Goal: Transaction & Acquisition: Obtain resource

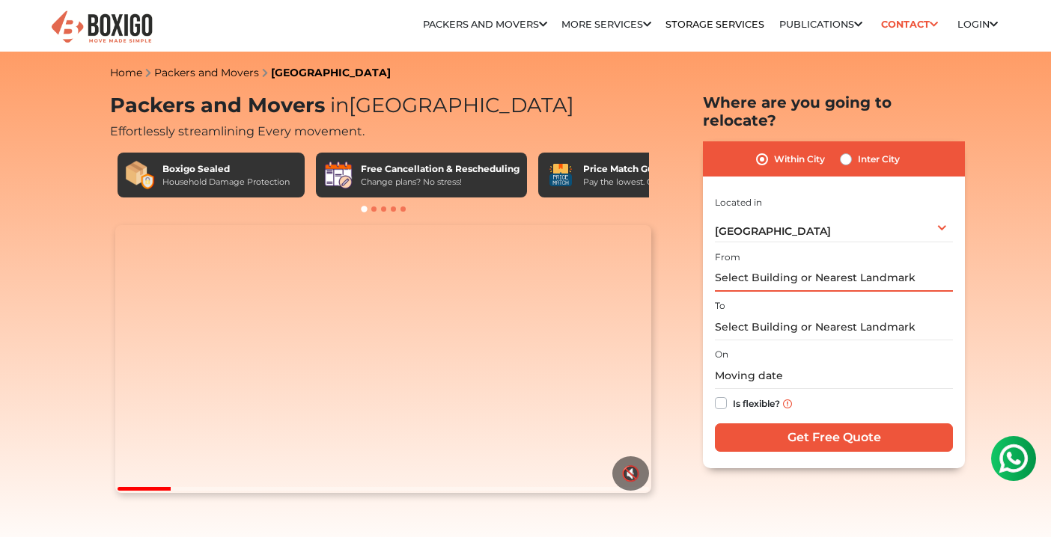
click at [800, 269] on input "text" at bounding box center [834, 279] width 238 height 26
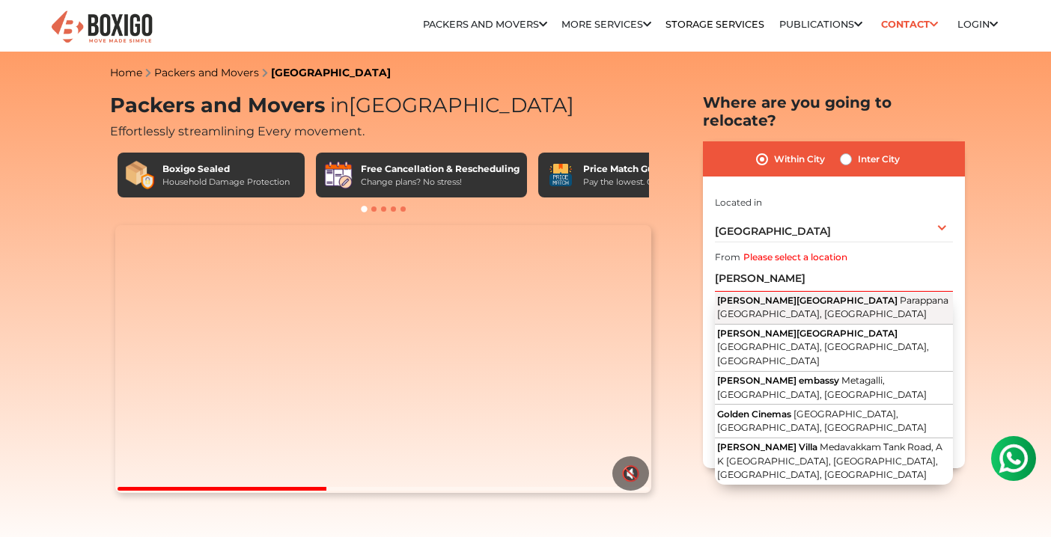
click at [810, 295] on span "Parappana [GEOGRAPHIC_DATA], [GEOGRAPHIC_DATA]" at bounding box center [832, 307] width 231 height 25
type input "[PERSON_NAME][GEOGRAPHIC_DATA], [GEOGRAPHIC_DATA], [GEOGRAPHIC_DATA]"
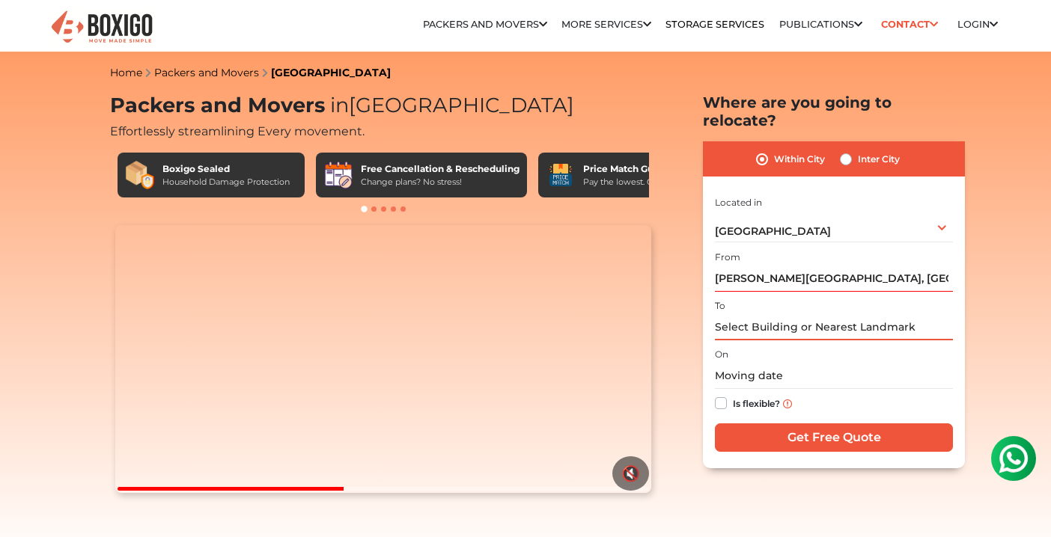
click at [795, 314] on input "text" at bounding box center [834, 327] width 238 height 26
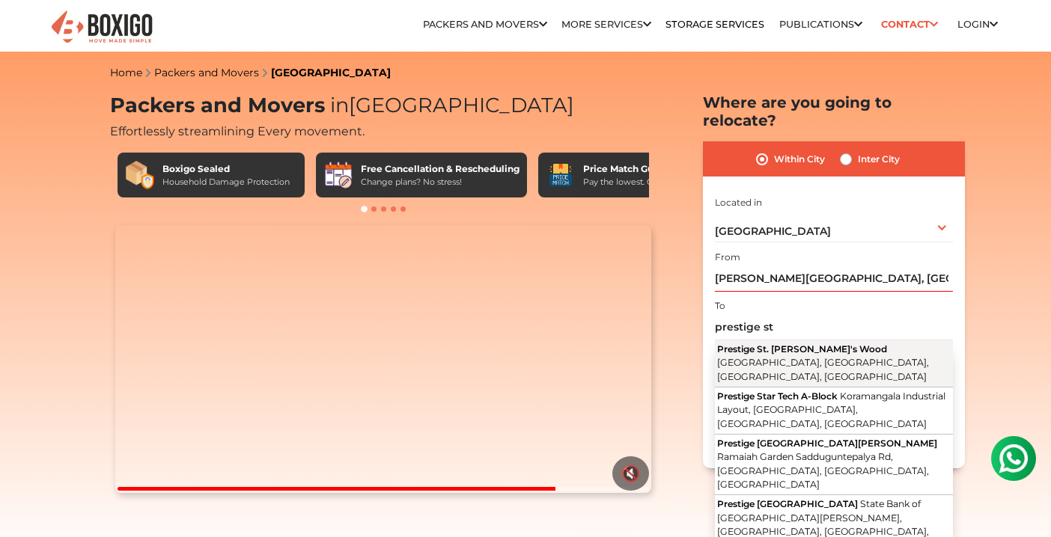
click at [817, 357] on span "[GEOGRAPHIC_DATA], [GEOGRAPHIC_DATA], [GEOGRAPHIC_DATA], [GEOGRAPHIC_DATA]" at bounding box center [823, 369] width 212 height 25
type input "Prestige [GEOGRAPHIC_DATA][PERSON_NAME], [GEOGRAPHIC_DATA] [GEOGRAPHIC_DATA], […"
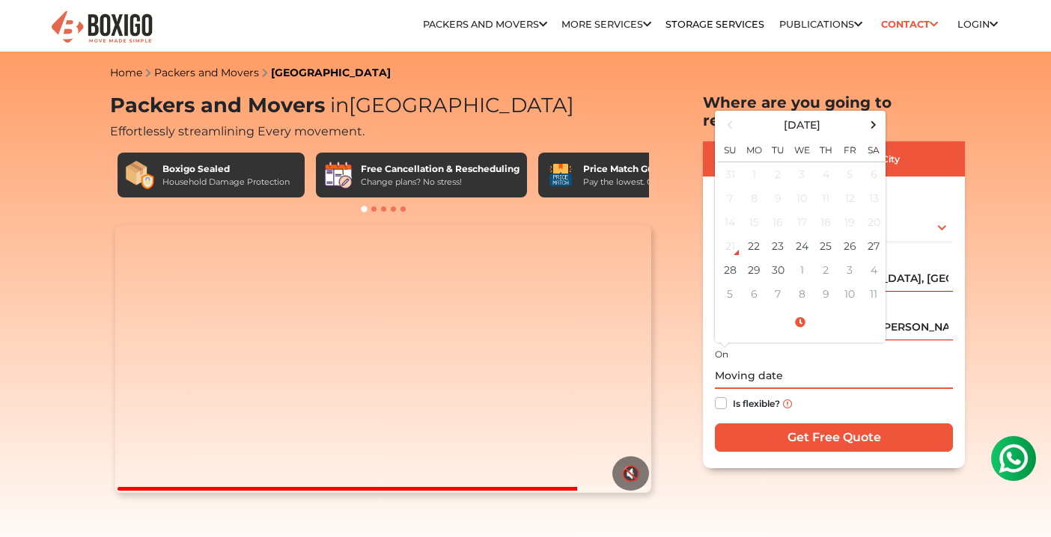
click at [785, 363] on input "text" at bounding box center [834, 376] width 238 height 26
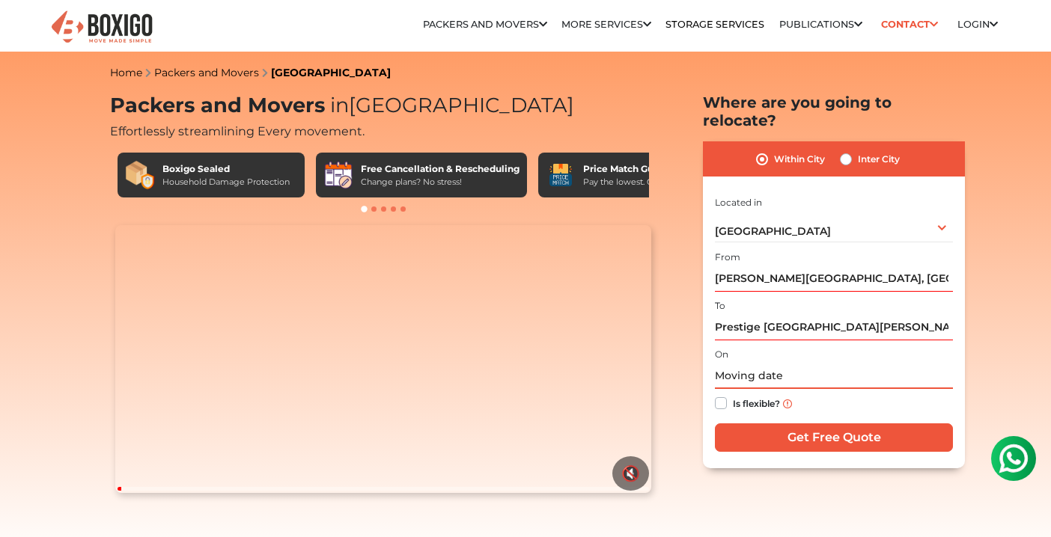
click at [788, 363] on input "text" at bounding box center [834, 376] width 238 height 26
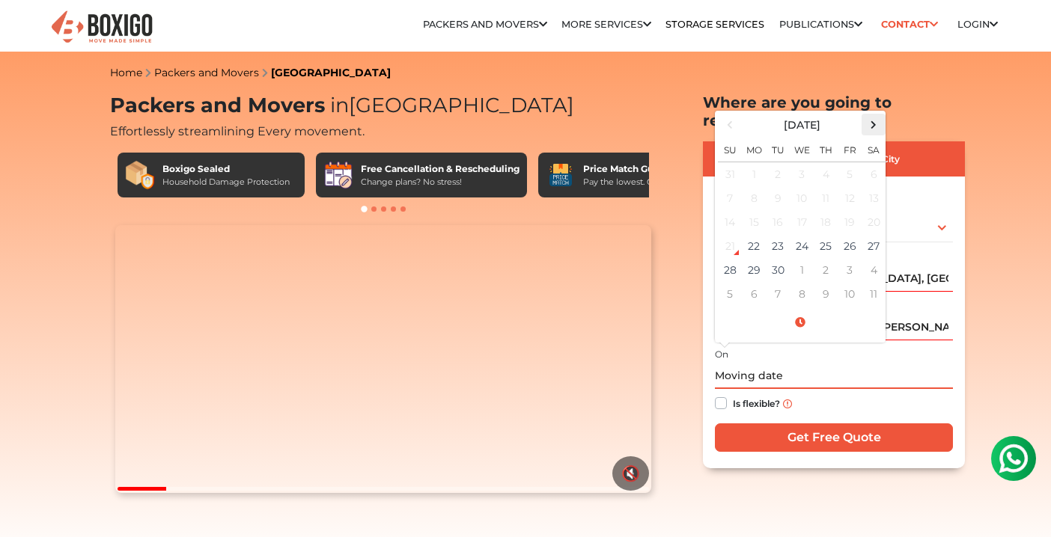
click at [870, 115] on span at bounding box center [874, 125] width 20 height 20
click at [735, 210] on td "12" at bounding box center [730, 222] width 24 height 24
type input "[DATE] 12:00 AM"
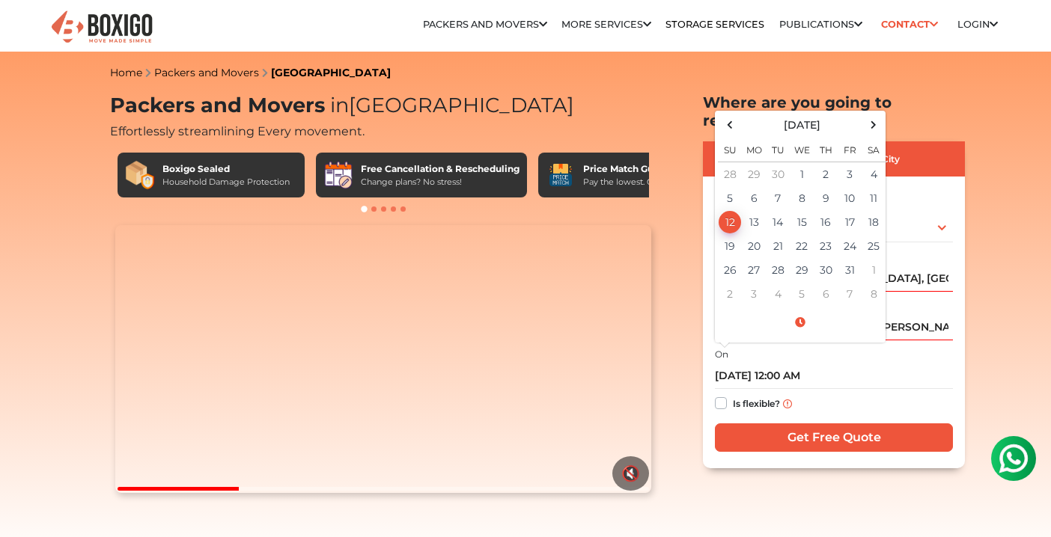
click at [734, 395] on label "Is flexible?" at bounding box center [756, 403] width 47 height 16
click at [727, 395] on input "Is flexible?" at bounding box center [721, 402] width 12 height 15
checkbox input "true"
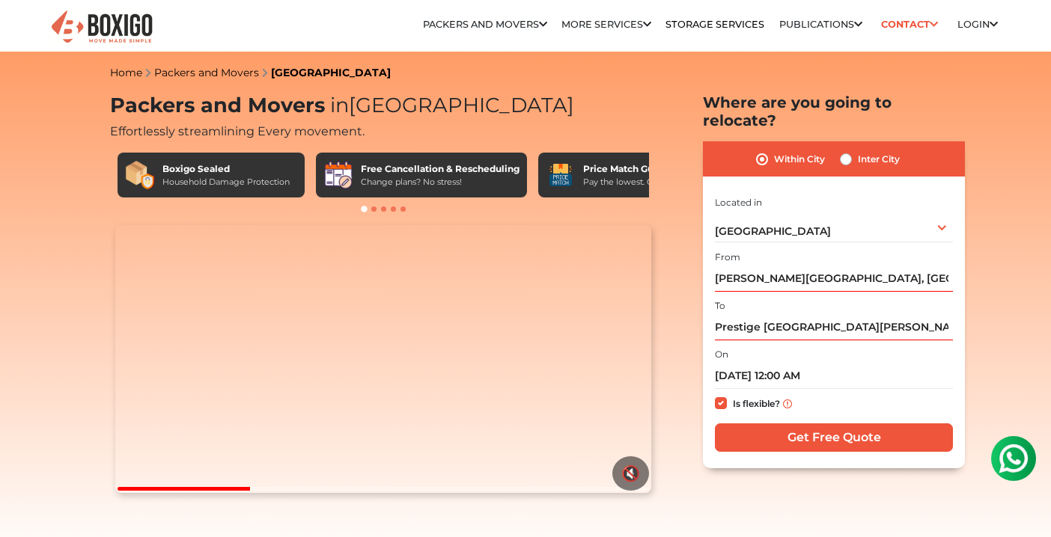
click at [776, 424] on input "Get Free Quote" at bounding box center [834, 438] width 238 height 28
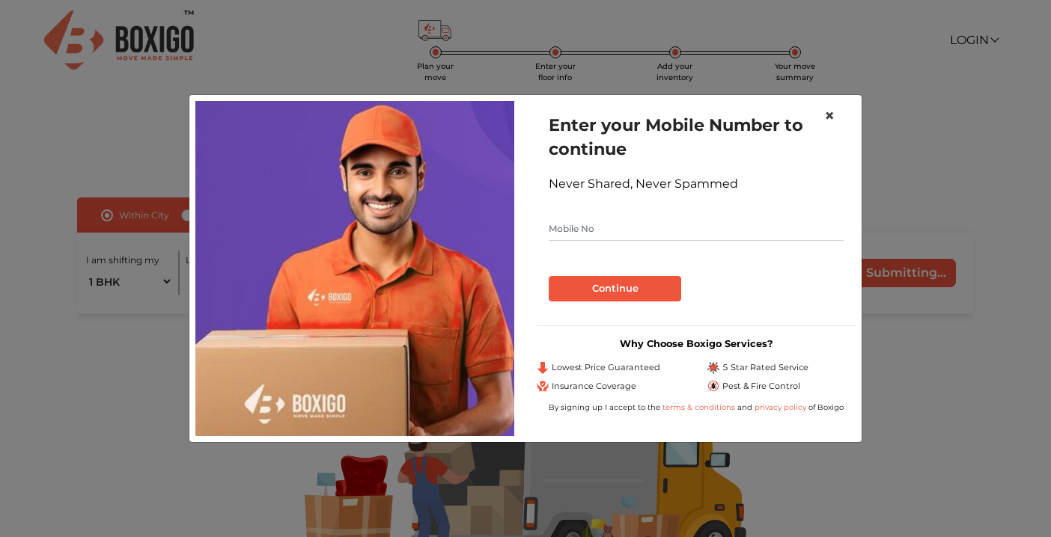
click at [826, 115] on span "×" at bounding box center [829, 116] width 10 height 22
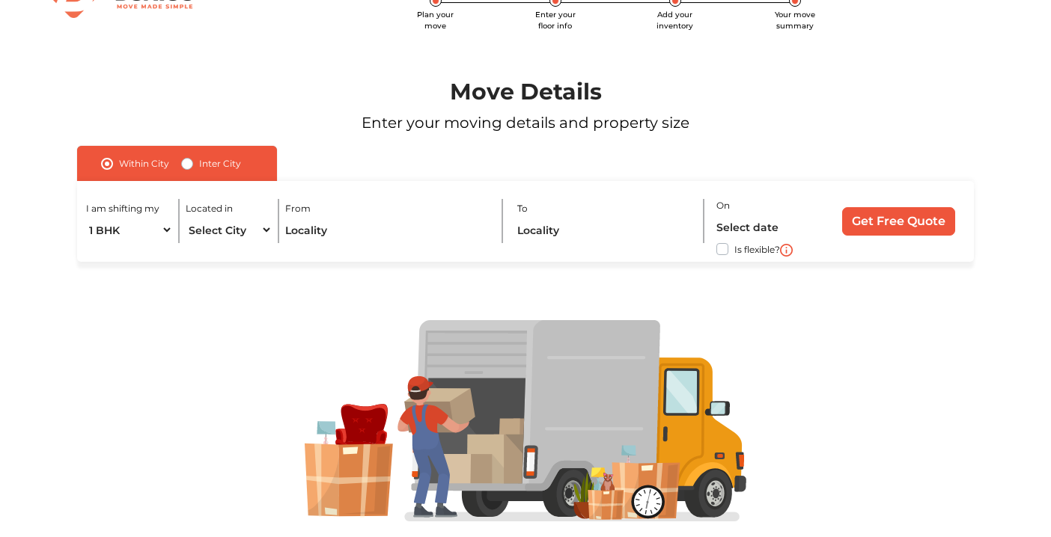
scroll to position [45, 0]
